Goal: Transaction & Acquisition: Purchase product/service

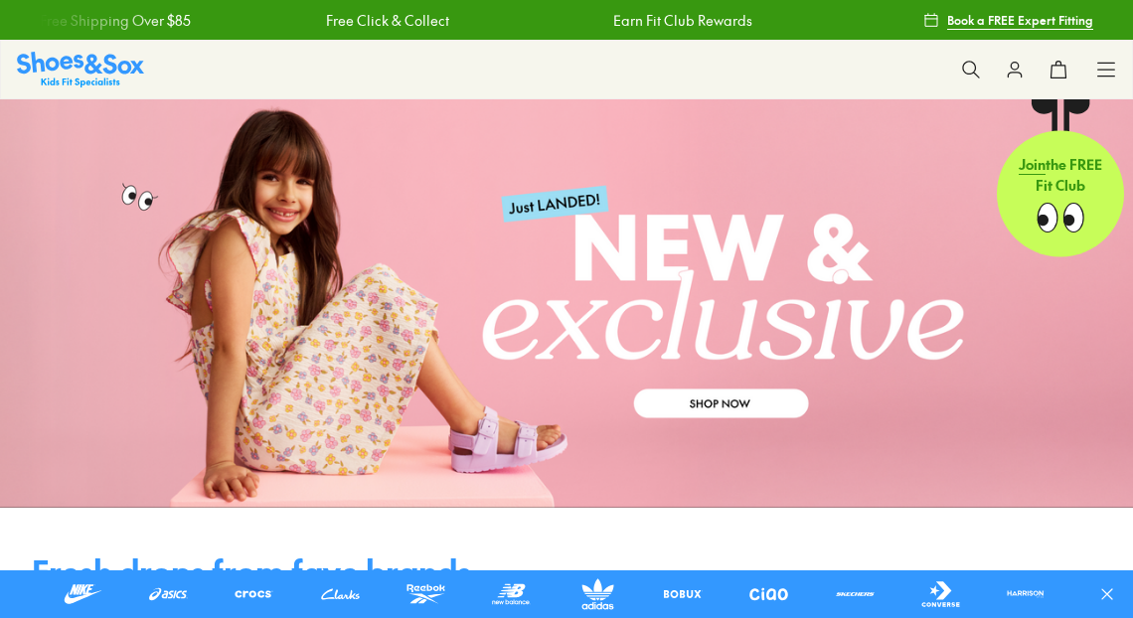
click at [1101, 80] on div "Shop All Shop All Shop All New Arrivals Up to 40% Off Sale Online Only Best Sel…" at bounding box center [1107, 70] width 20 height 58
click at [1105, 68] on icon at bounding box center [1107, 70] width 20 height 20
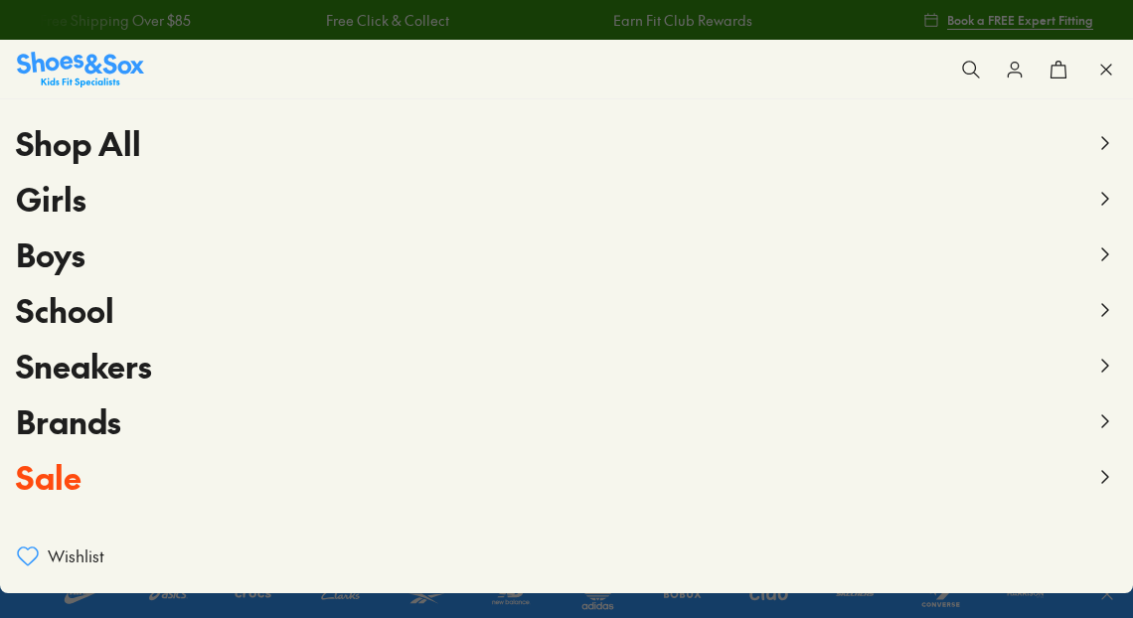
click at [1094, 254] on icon at bounding box center [1106, 255] width 24 height 24
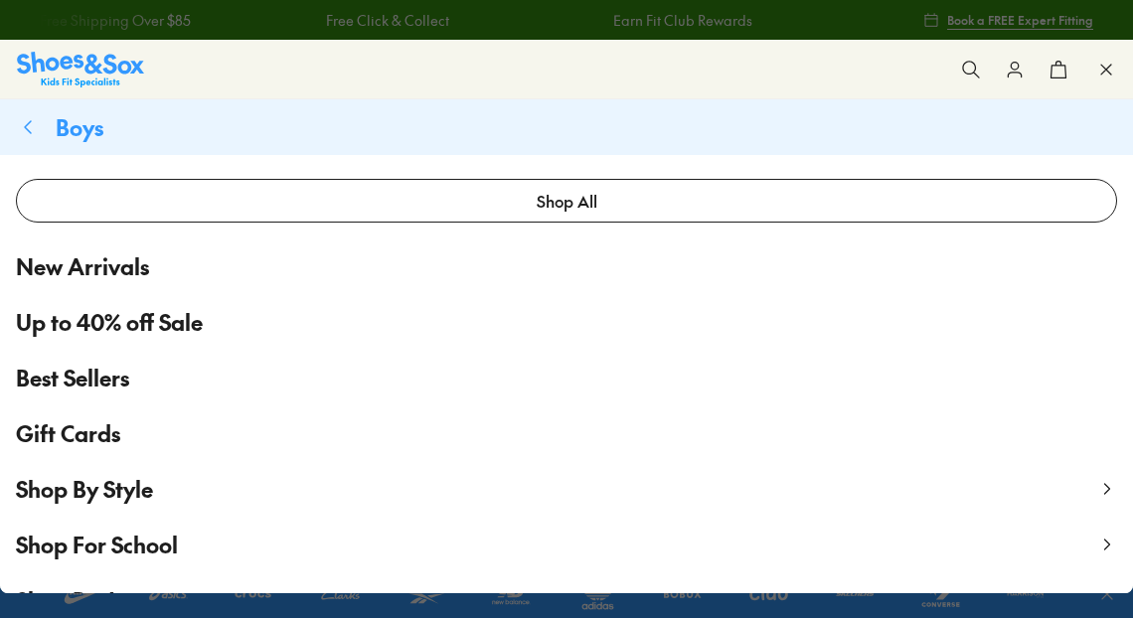
click at [123, 324] on span "Up to 40% off Sale" at bounding box center [109, 322] width 187 height 33
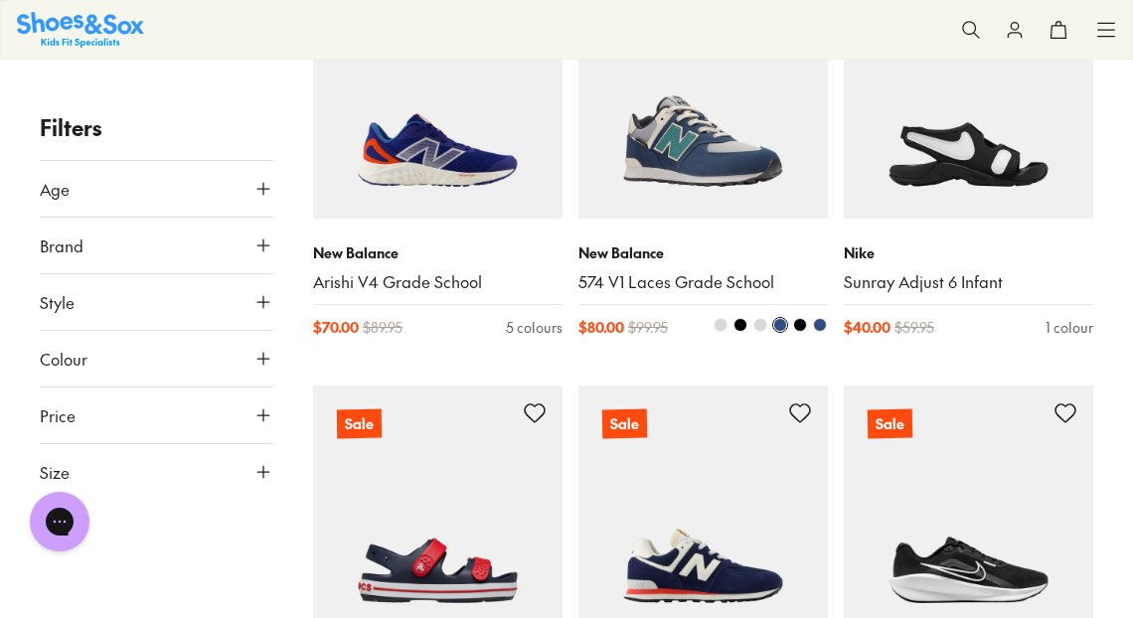
scroll to position [2922, 0]
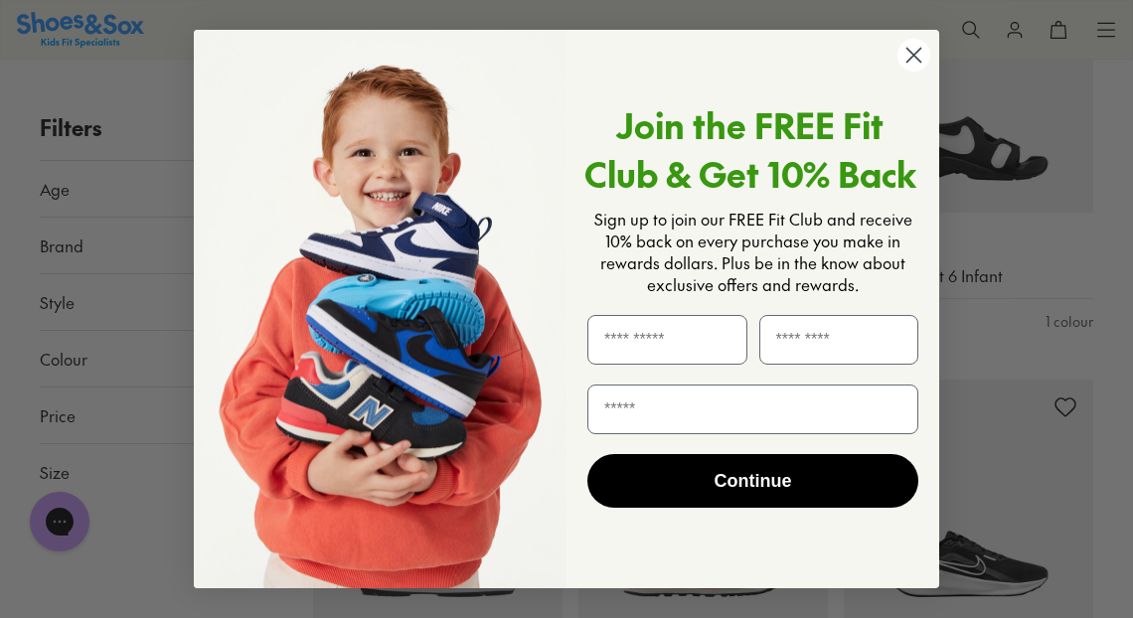
click at [909, 51] on circle "Close dialog" at bounding box center [914, 55] width 33 height 33
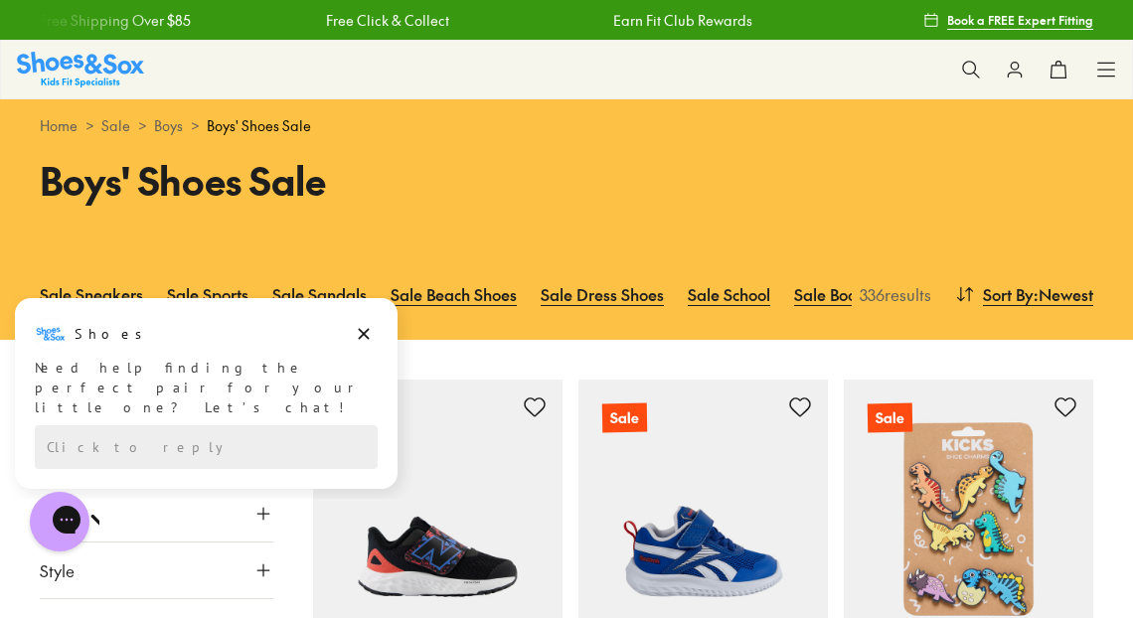
click at [1111, 69] on icon at bounding box center [1107, 70] width 20 height 20
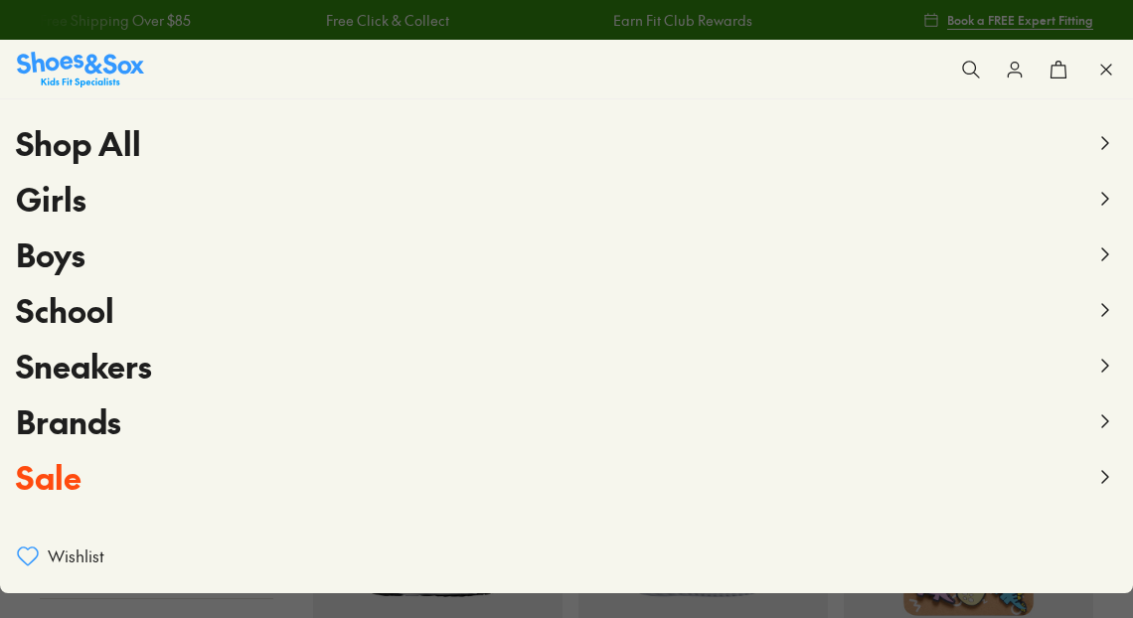
click at [1083, 242] on button "Boys" at bounding box center [567, 255] width 1102 height 56
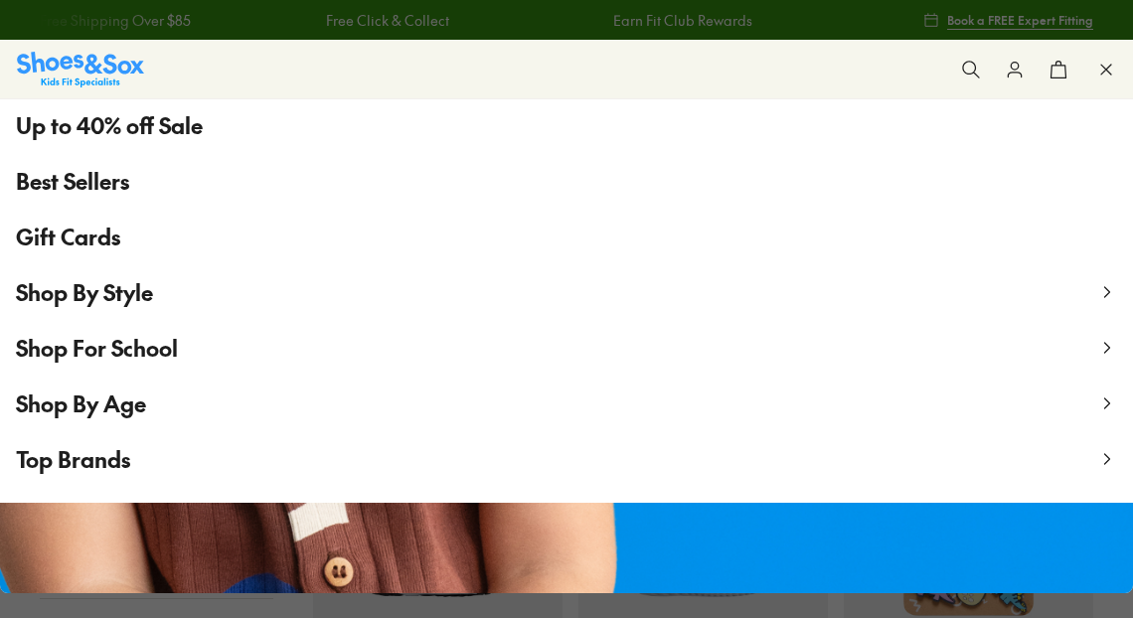
scroll to position [236, 0]
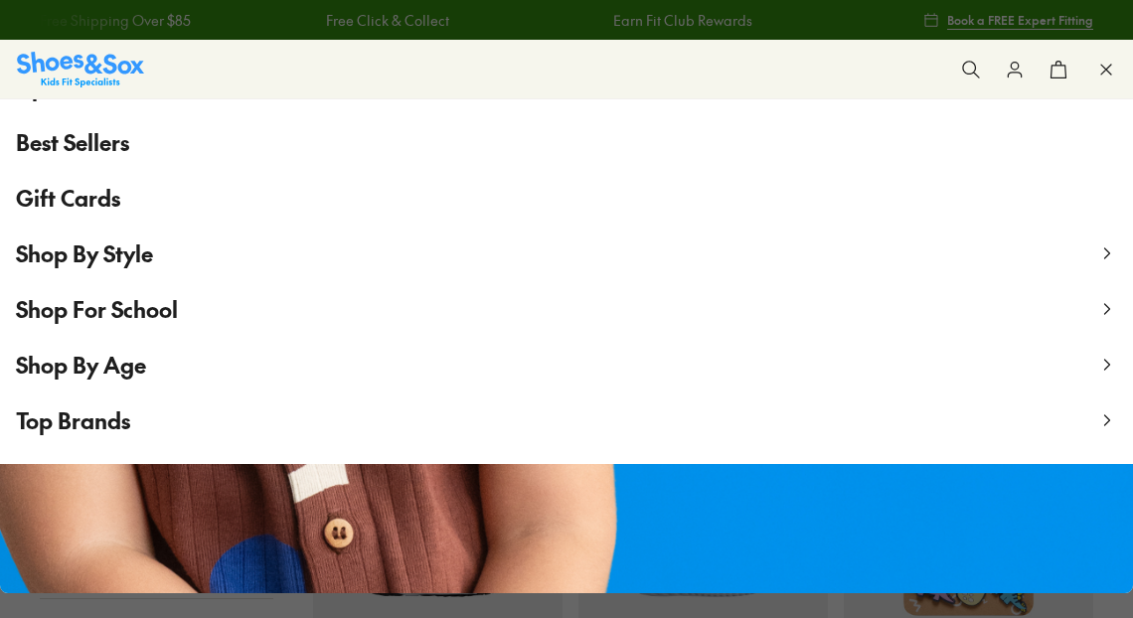
click at [123, 258] on span "Shop By Style" at bounding box center [84, 254] width 137 height 30
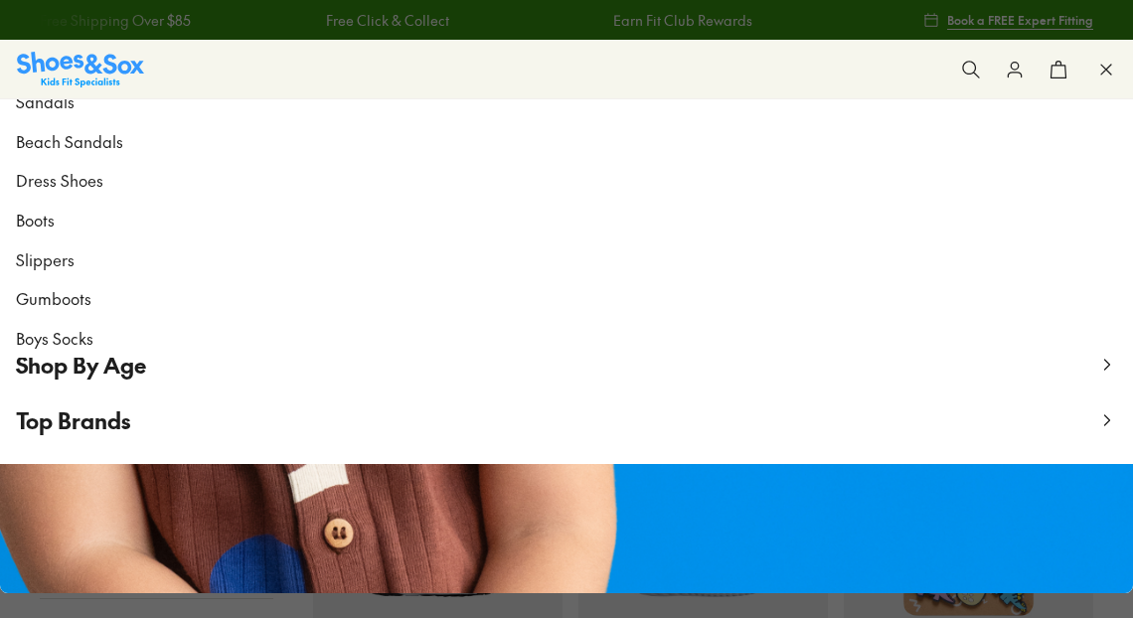
scroll to position [0, 0]
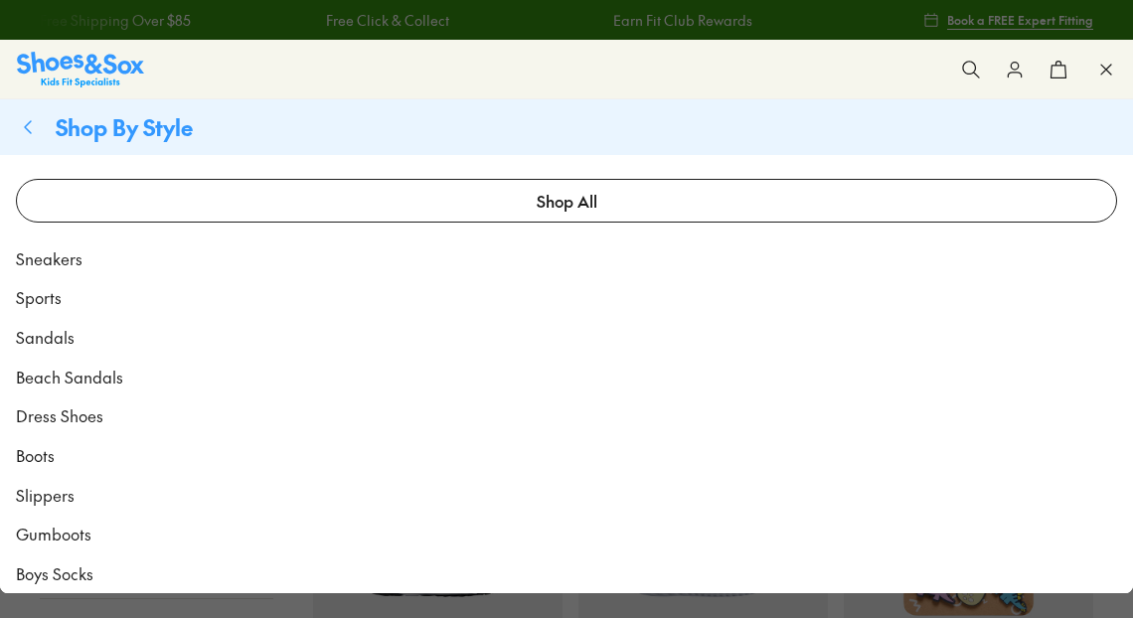
click at [36, 338] on span "Sandals" at bounding box center [45, 337] width 59 height 24
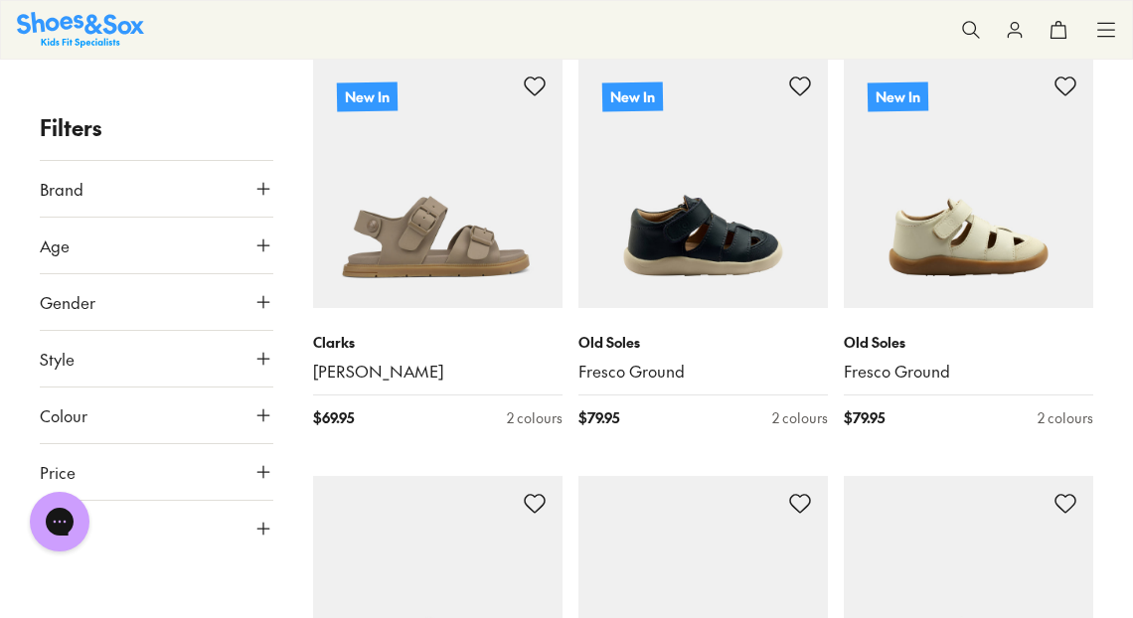
scroll to position [1642, 0]
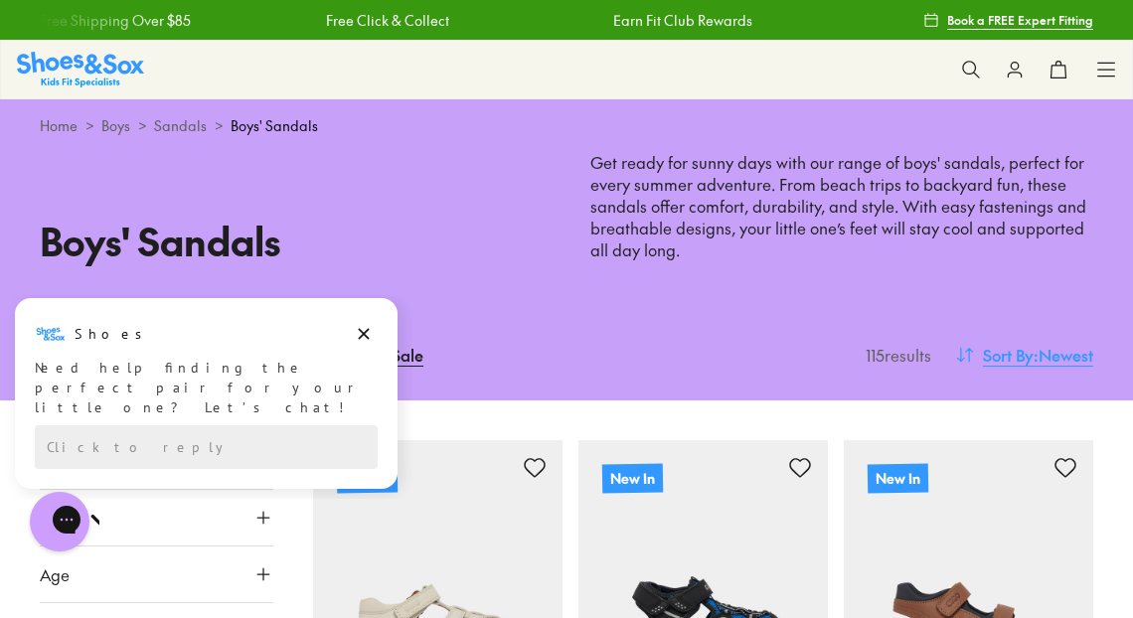
click at [1012, 356] on span "Sort By" at bounding box center [1008, 355] width 51 height 24
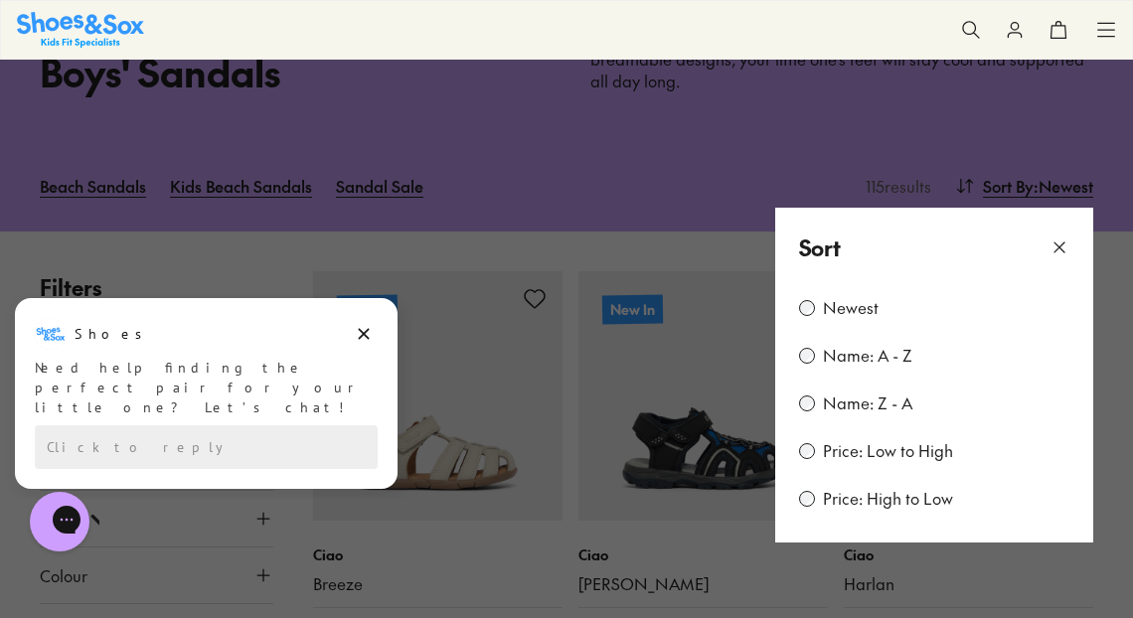
scroll to position [172, 0]
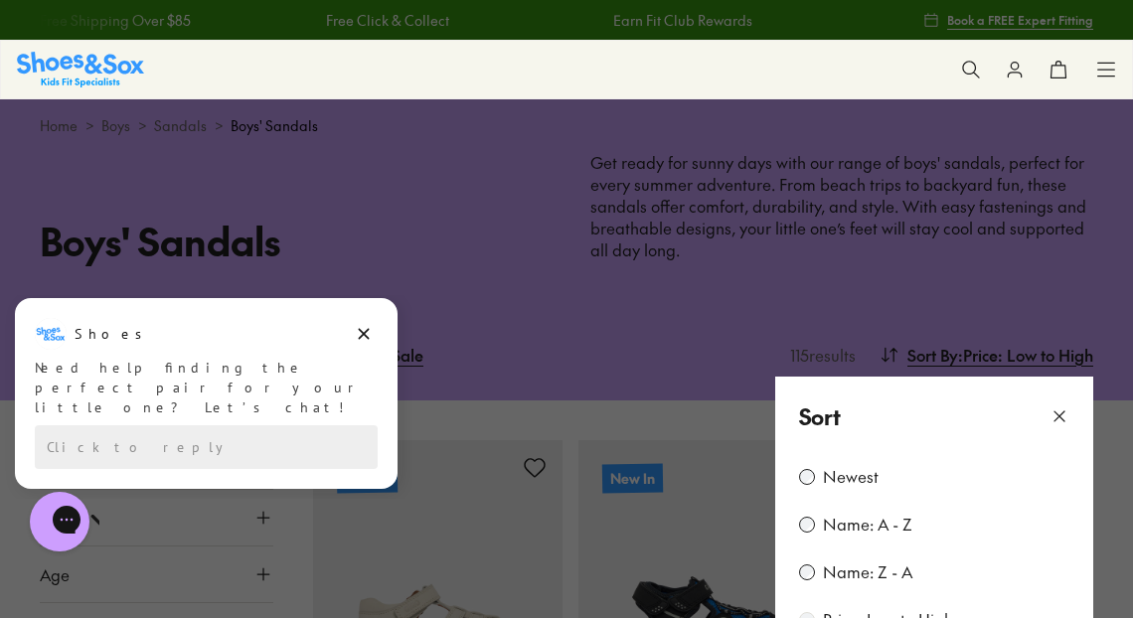
type input "***"
click at [1056, 417] on icon at bounding box center [1060, 417] width 20 height 20
